Goal: Information Seeking & Learning: Check status

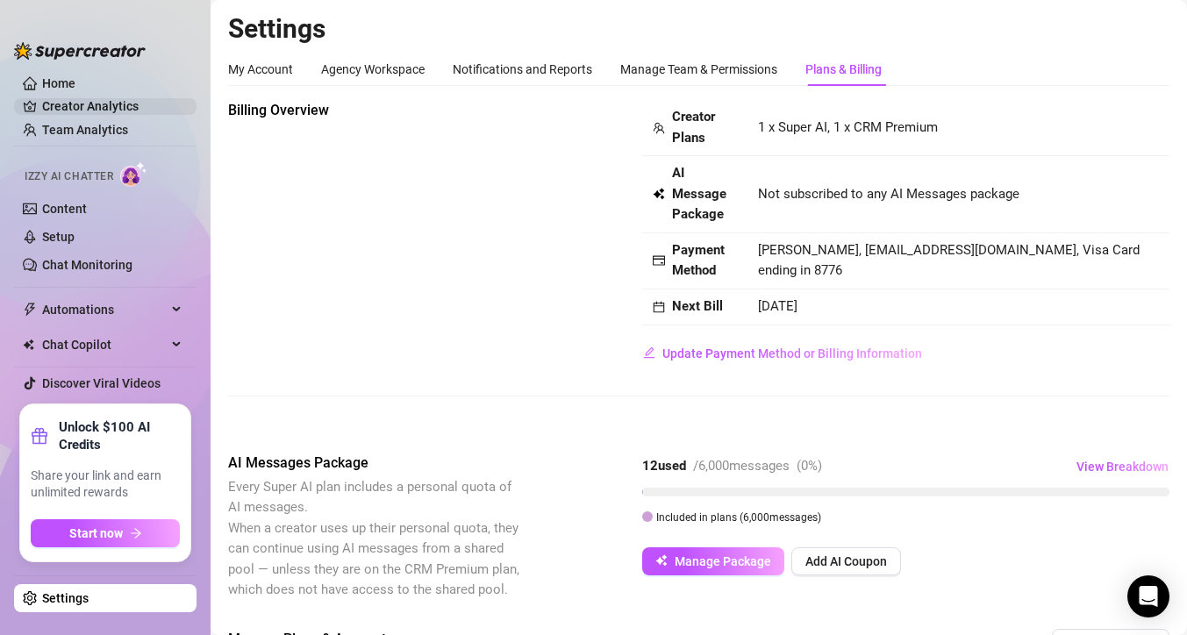
click at [89, 104] on link "Creator Analytics" at bounding box center [112, 106] width 140 height 28
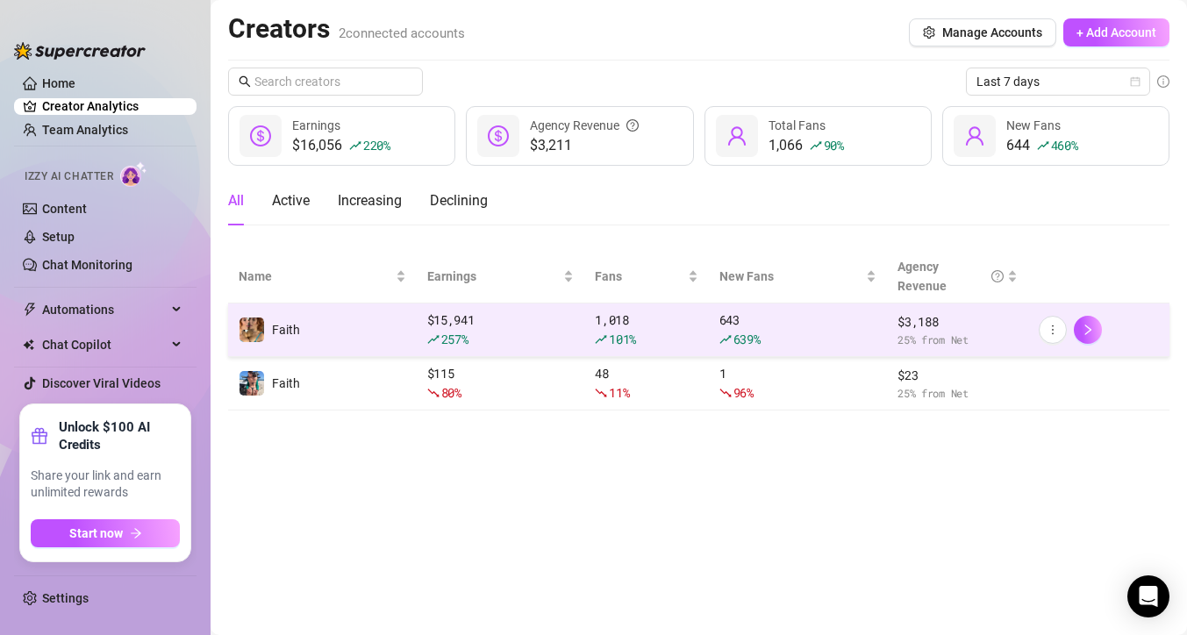
click at [360, 321] on td "Faith" at bounding box center [322, 331] width 189 height 54
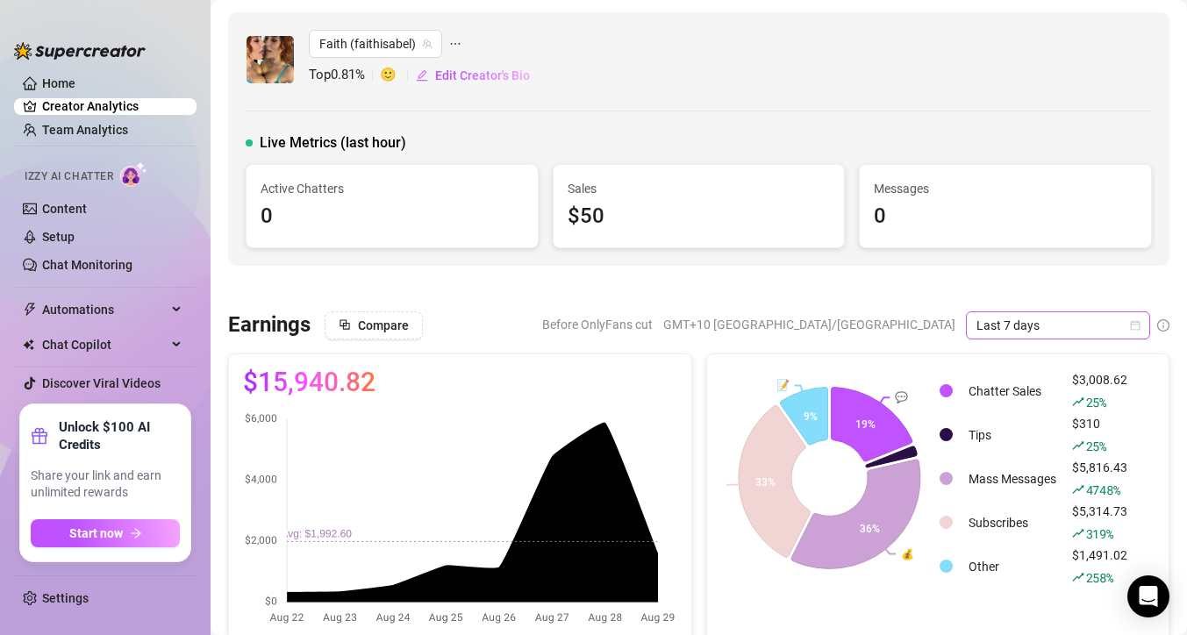
click at [1130, 322] on icon "calendar" at bounding box center [1135, 325] width 11 height 11
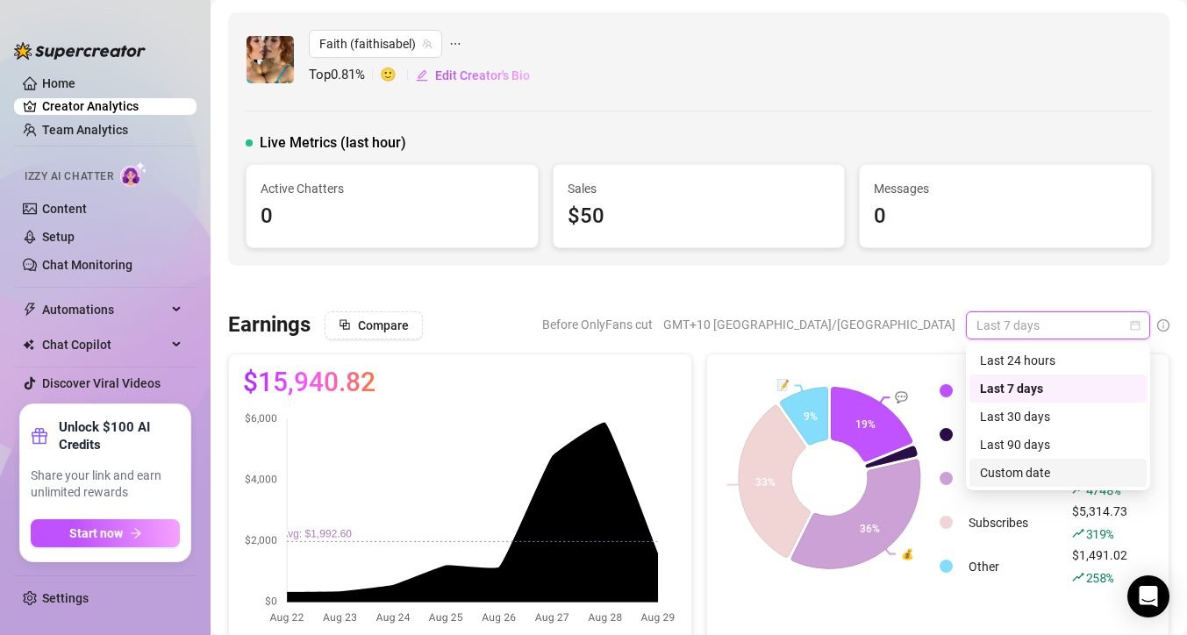
click at [1048, 478] on div "Custom date" at bounding box center [1058, 472] width 156 height 19
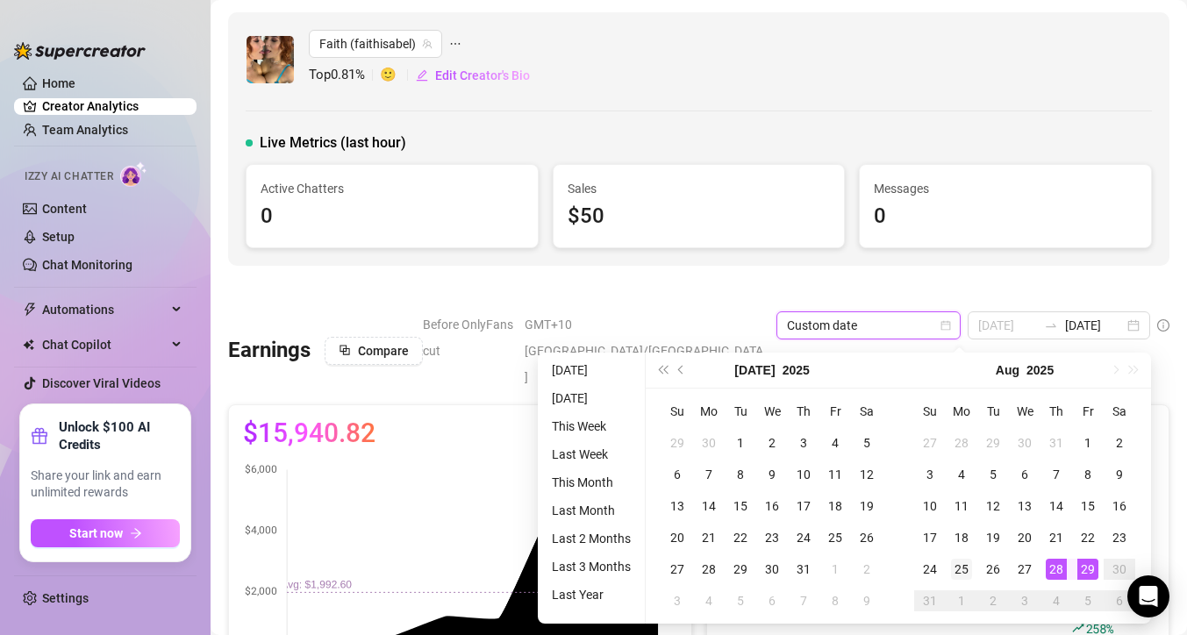
type input "[DATE]"
click at [964, 570] on div "25" at bounding box center [961, 569] width 21 height 21
type input "[DATE]"
click at [1082, 573] on div "29" at bounding box center [1087, 569] width 21 height 21
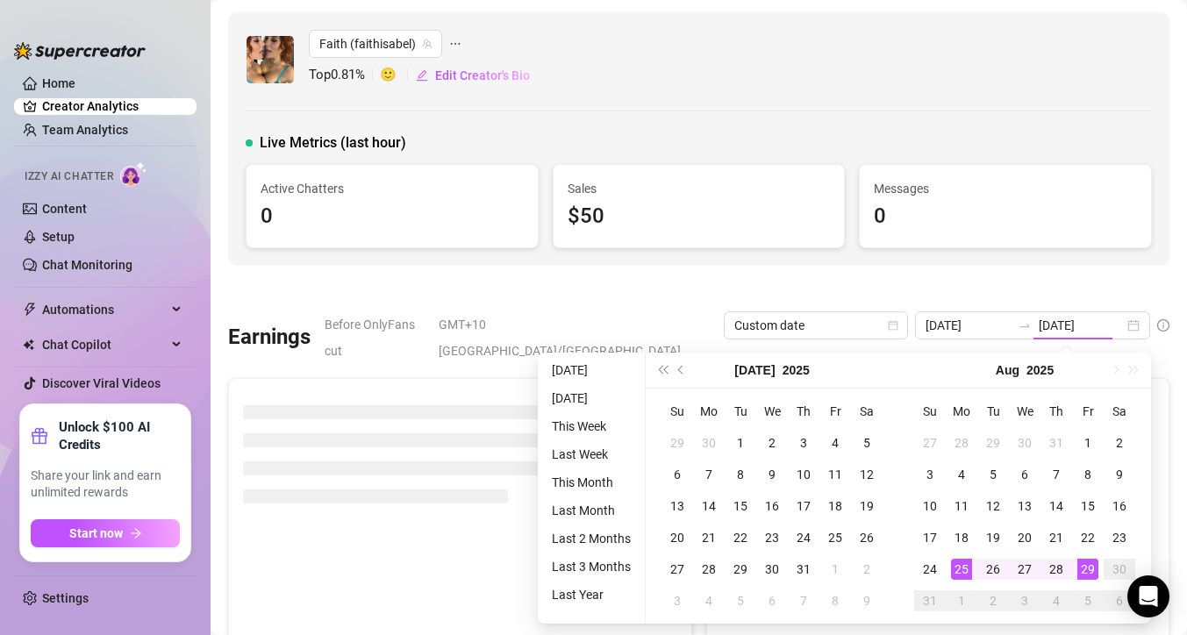
type input "[DATE]"
